Goal: Task Accomplishment & Management: Manage account settings

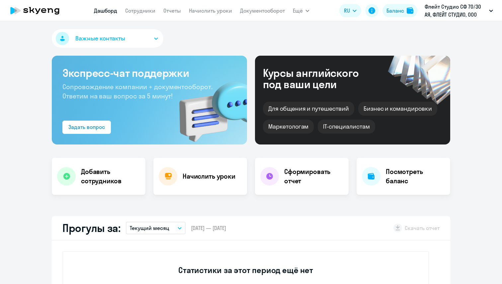
select select "30"
click at [146, 12] on link "Сотрудники" at bounding box center [140, 10] width 30 height 7
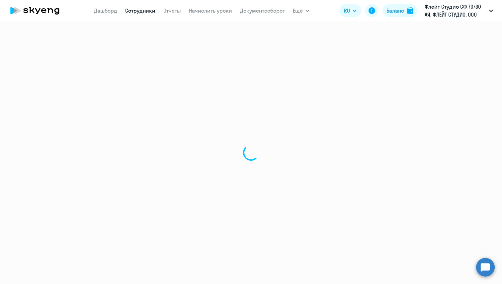
select select "30"
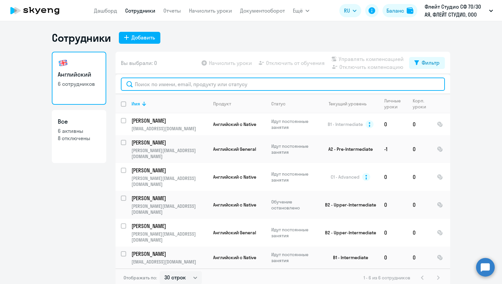
click at [207, 82] on input "text" at bounding box center [283, 84] width 324 height 13
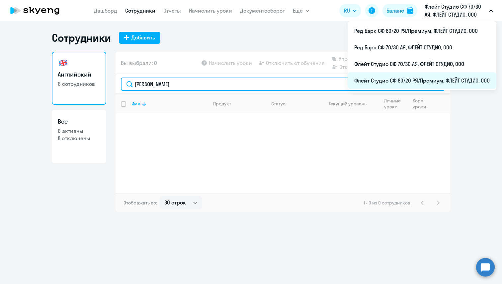
type input "[PERSON_NAME]"
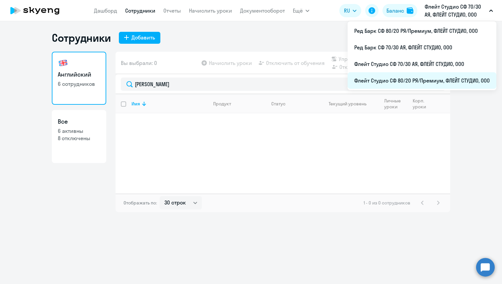
click at [415, 74] on li "Флейт Студио СФ 80/20 РЯ/Премиум, ФЛЕЙТ СТУДИО, ООО" at bounding box center [421, 80] width 149 height 17
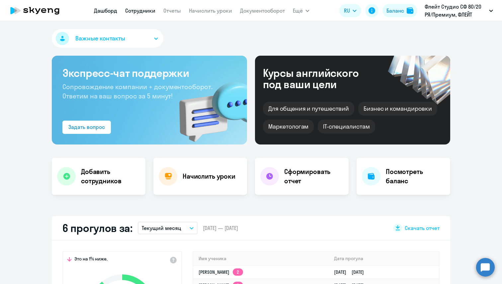
click at [136, 9] on link "Сотрудники" at bounding box center [140, 10] width 30 height 7
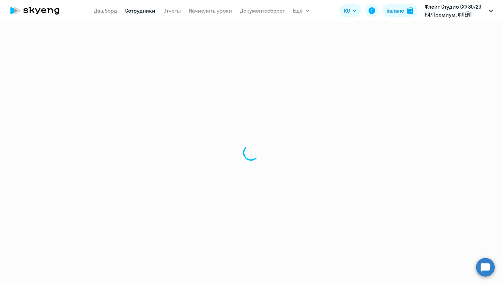
select select "30"
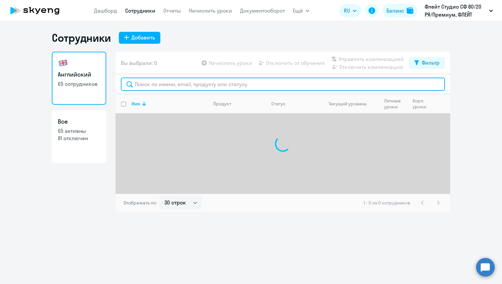
click at [161, 82] on input "text" at bounding box center [283, 84] width 324 height 13
type input "кузне"
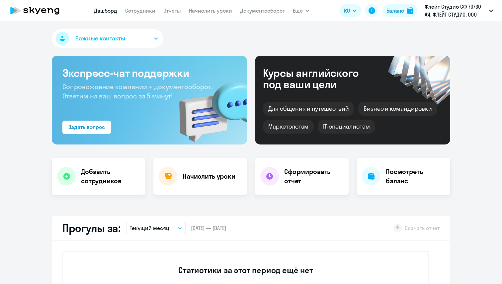
select select "30"
click at [132, 9] on link "Сотрудники" at bounding box center [140, 10] width 30 height 7
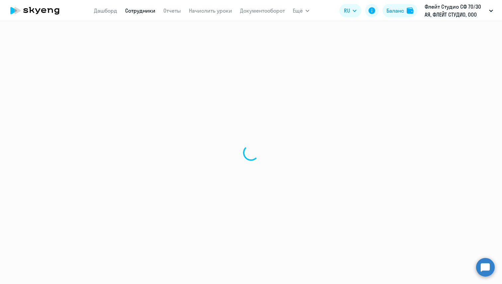
select select "30"
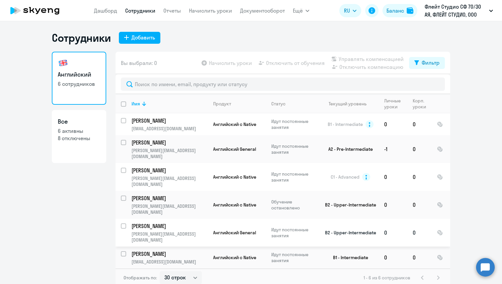
click at [123, 224] on input "select row 38010402" at bounding box center [127, 230] width 13 height 13
checkbox input "true"
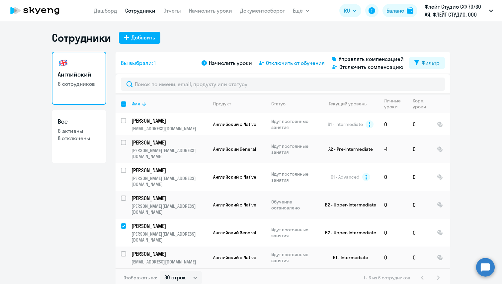
click at [280, 65] on span "Отключить от обучения" at bounding box center [295, 63] width 59 height 8
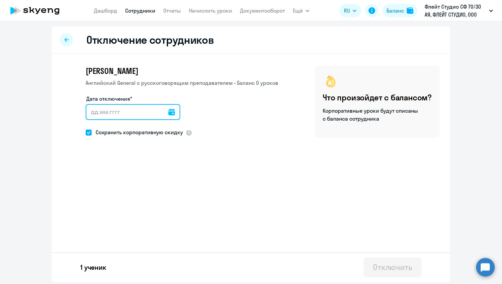
click at [116, 107] on input "Дата отключения*" at bounding box center [133, 112] width 95 height 16
click at [169, 115] on input "Дата отключения*" at bounding box center [133, 112] width 95 height 16
click at [168, 114] on icon at bounding box center [171, 112] width 7 height 7
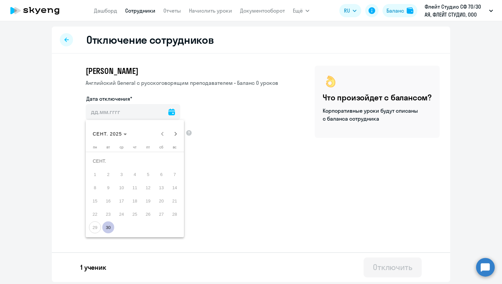
click at [105, 227] on span "30" at bounding box center [108, 228] width 12 height 12
type input "30.09.2025"
type input "30.9.2025"
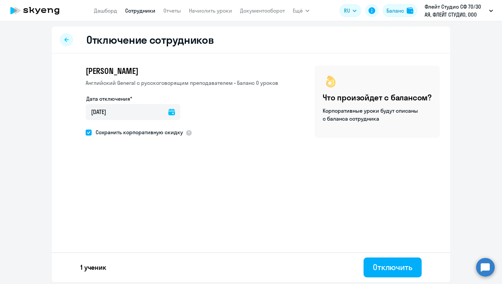
click at [92, 132] on span "Сохранить корпоративную скидку" at bounding box center [137, 132] width 91 height 8
click at [86, 132] on input "Сохранить корпоративную скидку" at bounding box center [85, 132] width 0 height 0
checkbox input "false"
click at [388, 269] on div "Отключить" at bounding box center [392, 267] width 39 height 11
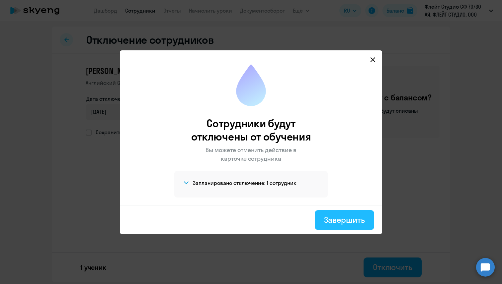
click at [351, 218] on div "Завершить" at bounding box center [344, 220] width 41 height 11
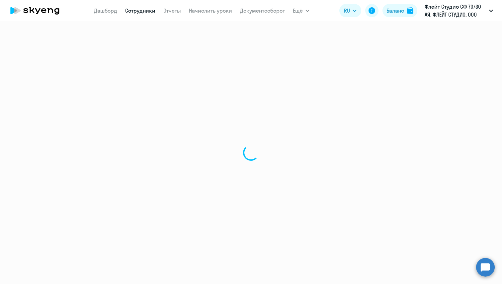
select select "30"
